Goal: Information Seeking & Learning: Learn about a topic

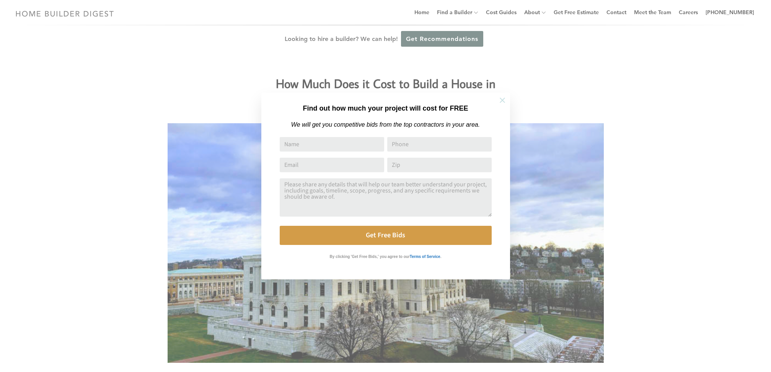
click at [499, 100] on icon at bounding box center [502, 100] width 8 height 8
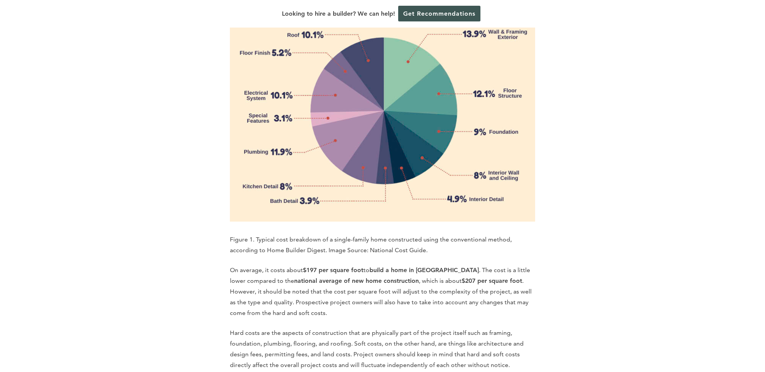
scroll to position [1032, 0]
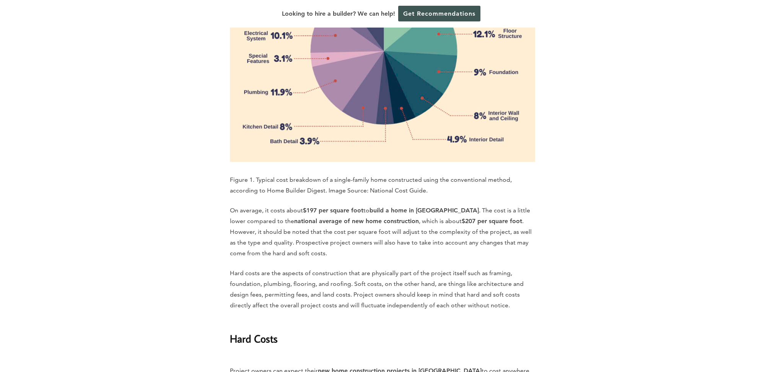
drag, startPoint x: 390, startPoint y: 219, endPoint x: 363, endPoint y: 219, distance: 27.9
click at [363, 219] on p "On average, it costs about $197 per square foot to build a home in [GEOGRAPHIC_…" at bounding box center [382, 232] width 305 height 54
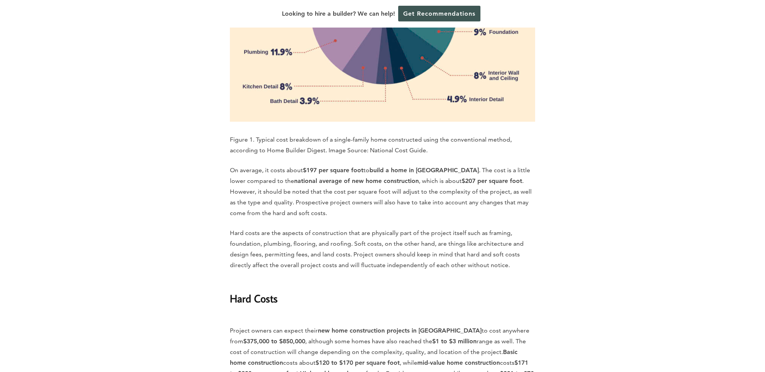
scroll to position [1071, 0]
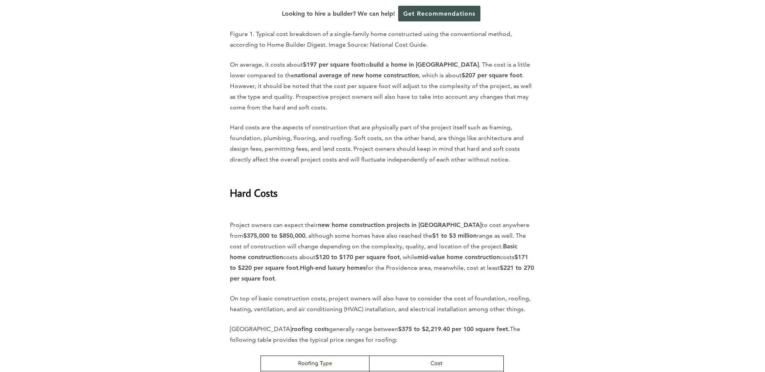
scroll to position [1185, 0]
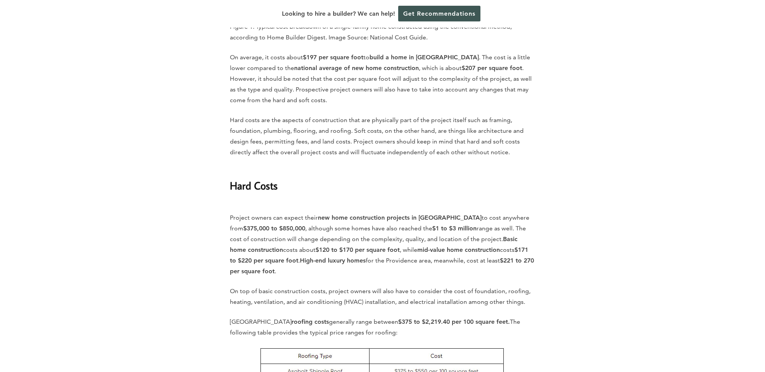
drag, startPoint x: 499, startPoint y: 198, endPoint x: 285, endPoint y: 228, distance: 216.2
click at [285, 228] on p "Project owners can expect their new home construction projects in Providence to…" at bounding box center [382, 239] width 305 height 75
click at [248, 202] on p "Project owners can expect their new home construction projects in Providence to…" at bounding box center [382, 239] width 305 height 75
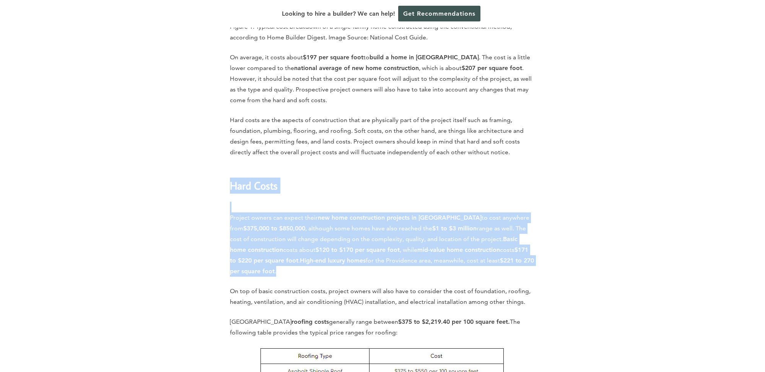
drag, startPoint x: 230, startPoint y: 142, endPoint x: 285, endPoint y: 233, distance: 106.0
copy div "Hard Costs Project owners can expect their new home construction projects in Pr…"
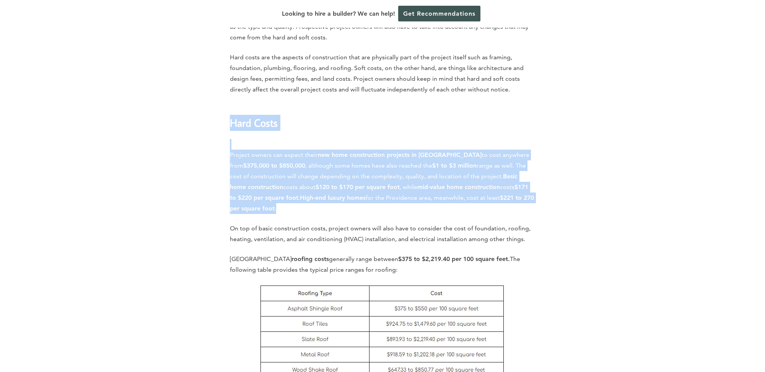
scroll to position [1224, 0]
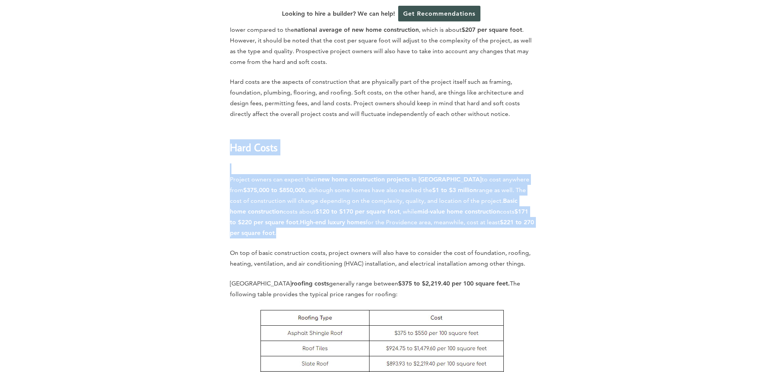
copy div "Hard Costs Project owners can expect their new home construction projects in Pr…"
